Goal: Information Seeking & Learning: Learn about a topic

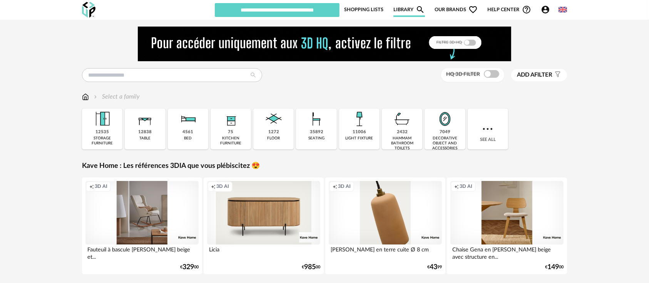
click at [545, 8] on icon "Account Circle icon" at bounding box center [545, 9] width 9 height 9
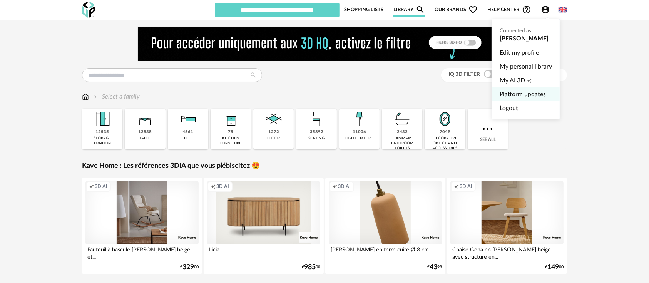
click at [517, 94] on link "Platform updates" at bounding box center [526, 94] width 52 height 14
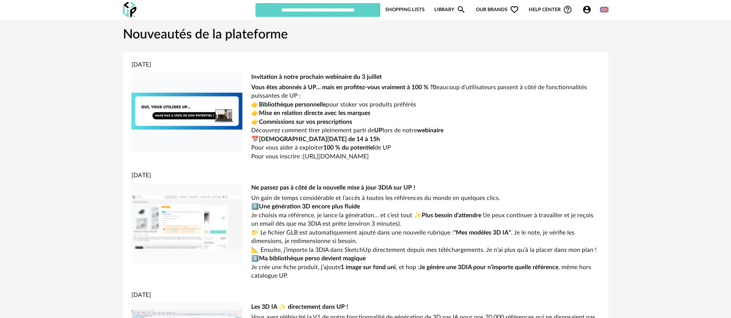
drag, startPoint x: 622, startPoint y: 0, endPoint x: 61, endPoint y: 174, distance: 587.4
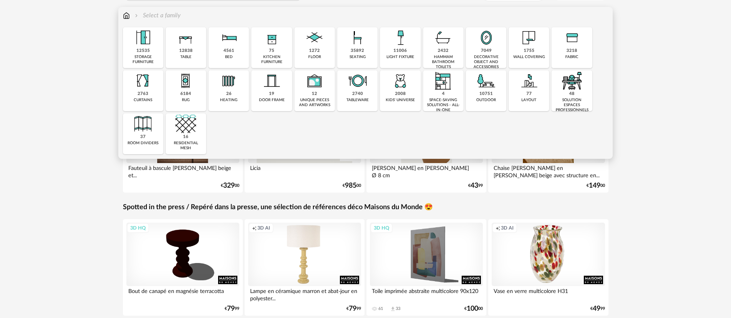
scroll to position [96, 0]
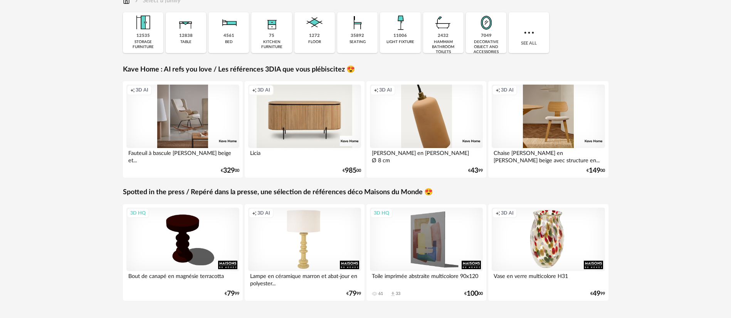
click at [652, 138] on div "HQ 3D filter Add a filter s Filter icon Filter by : Select a family Close icon …" at bounding box center [365, 124] width 731 height 402
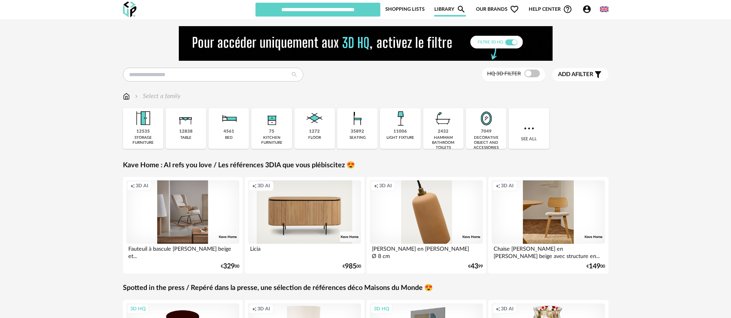
scroll to position [0, 0]
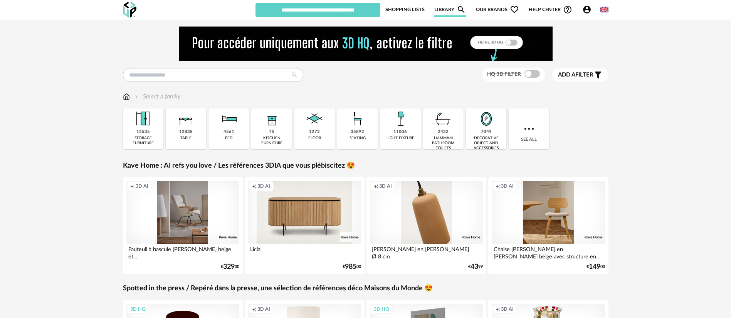
click at [506, 11] on span "Our brands Heart Outline icon" at bounding box center [497, 9] width 43 height 15
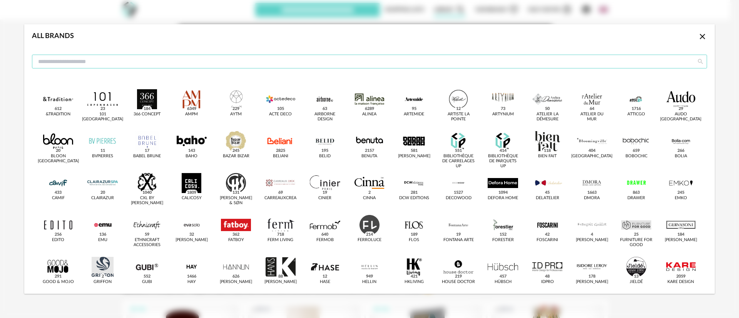
click at [454, 65] on input "dialog" at bounding box center [369, 62] width 675 height 14
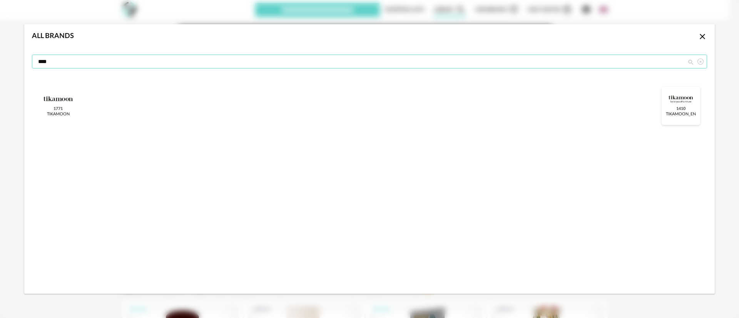
type input "****"
drag, startPoint x: 675, startPoint y: 102, endPoint x: 667, endPoint y: 107, distance: 9.9
click at [675, 101] on div "dialog" at bounding box center [681, 99] width 30 height 20
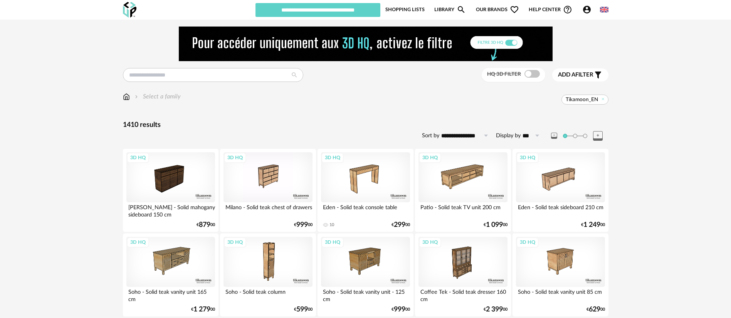
click at [441, 7] on link "Library Magnify icon" at bounding box center [450, 9] width 32 height 15
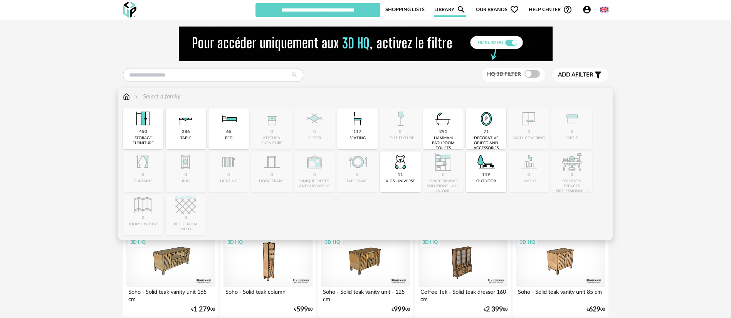
click at [126, 97] on img at bounding box center [126, 96] width 7 height 9
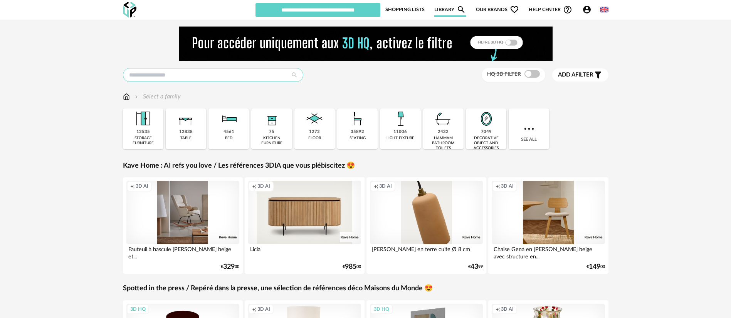
click at [189, 81] on input "text" at bounding box center [213, 75] width 180 height 14
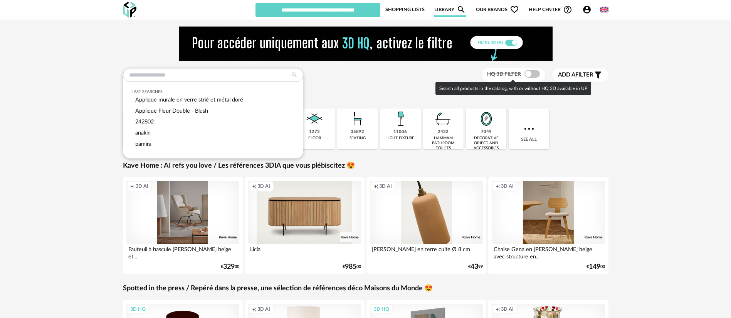
click at [450, 91] on div "Search all products in the catalog, with or without HQ 3D available in UP" at bounding box center [513, 88] width 156 height 13
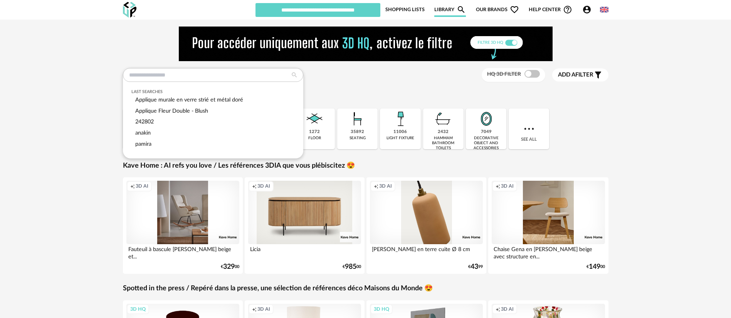
click at [489, 14] on span "Our brands Heart Outline icon" at bounding box center [497, 9] width 43 height 15
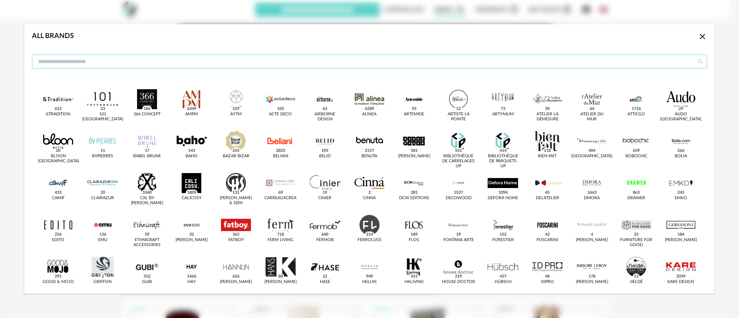
click at [466, 60] on input "dialog" at bounding box center [369, 62] width 675 height 14
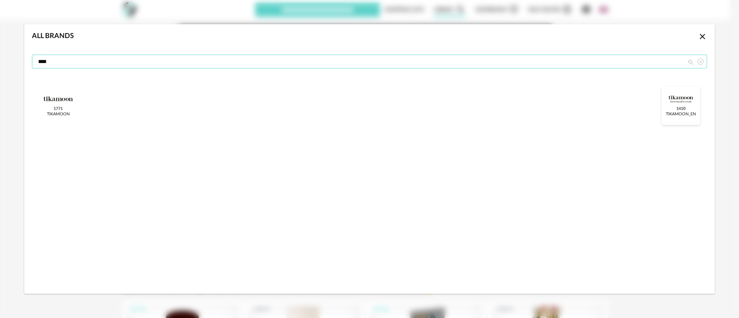
type input "****"
click at [687, 101] on div "dialog" at bounding box center [681, 99] width 30 height 20
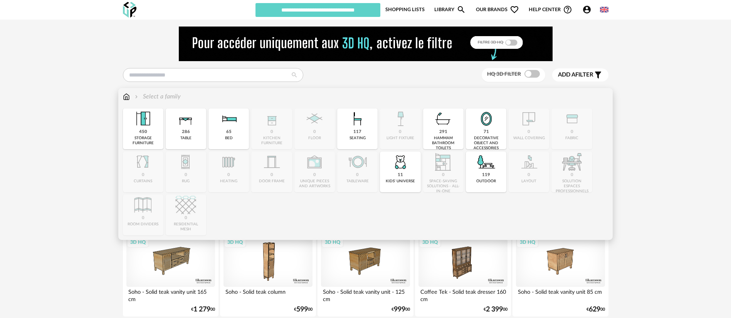
click at [129, 97] on img at bounding box center [126, 96] width 7 height 9
click at [126, 94] on img at bounding box center [126, 96] width 7 height 9
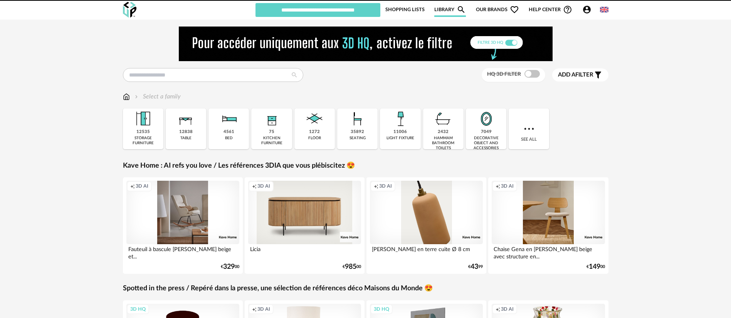
click at [92, 122] on div "HQ 3D filter Add a filter s Filter icon Filter by : Select a family Close icon …" at bounding box center [365, 282] width 731 height 525
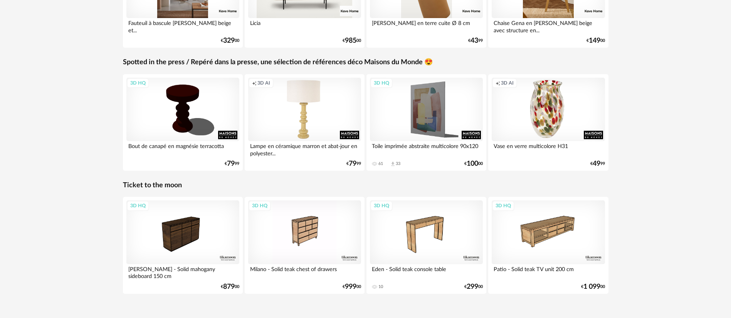
scroll to position [243, 0]
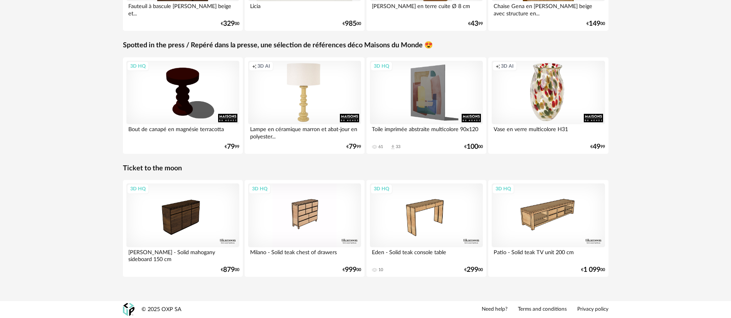
click at [689, 144] on div "HQ 3D filter Add a filter s Filter icon Filter by : Select a family Close icon …" at bounding box center [365, 38] width 731 height 525
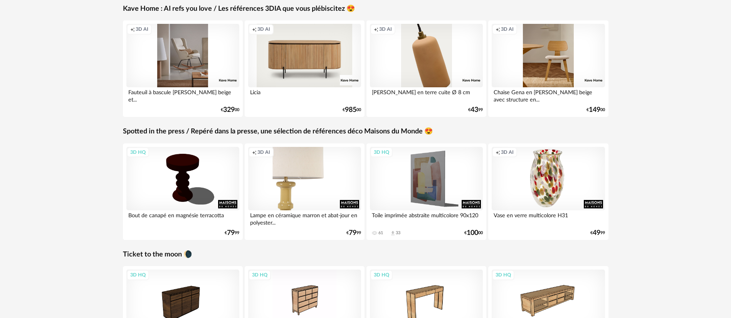
scroll to position [147, 0]
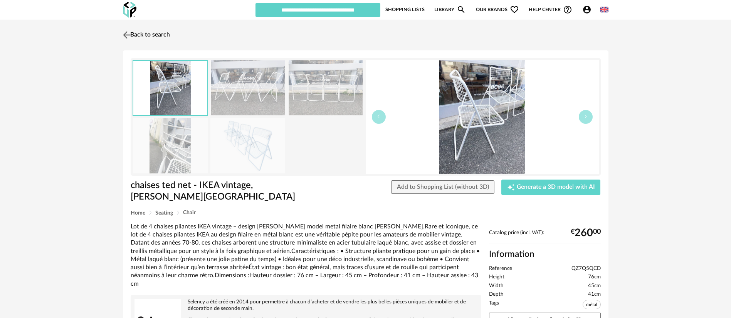
click at [129, 34] on img at bounding box center [126, 34] width 11 height 11
